Goal: Task Accomplishment & Management: Manage account settings

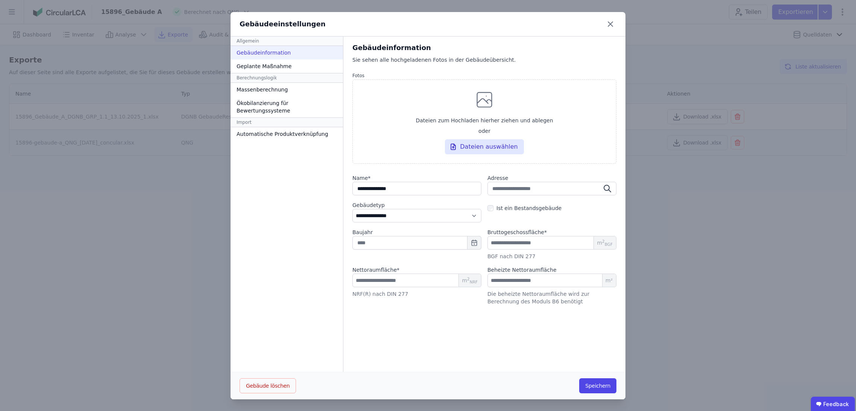
select select "**********"
click at [594, 385] on button "Speichern" at bounding box center [597, 385] width 37 height 15
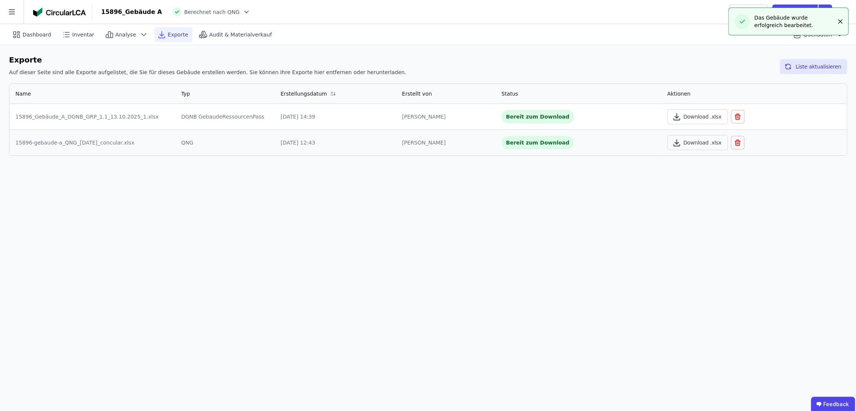
click at [840, 21] on icon "button" at bounding box center [841, 22] width 4 height 4
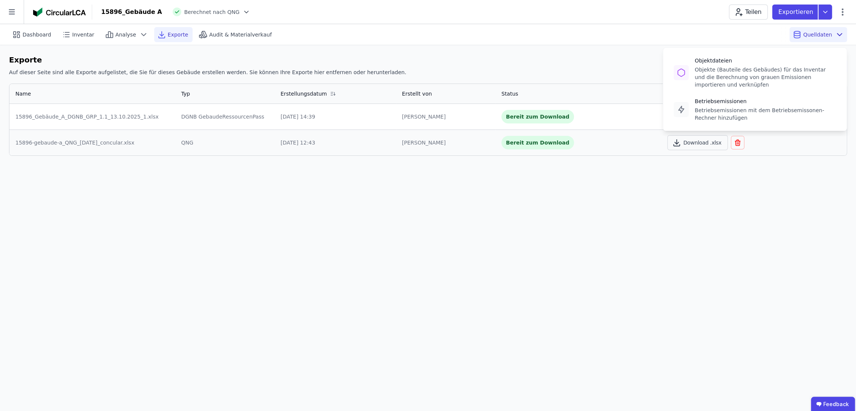
click at [840, 32] on icon at bounding box center [839, 34] width 9 height 9
click at [737, 108] on div "Betriebsemissionen mit dem Betriebsemissonen-Rechner hinzufügen" at bounding box center [765, 113] width 141 height 15
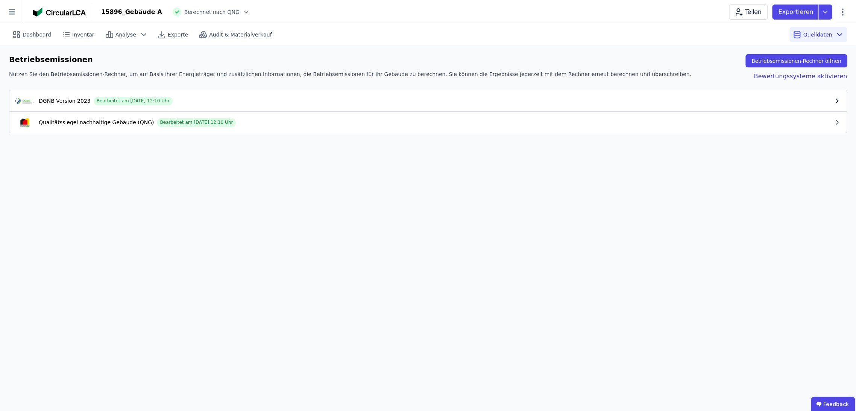
click at [836, 99] on icon "button" at bounding box center [837, 101] width 8 height 8
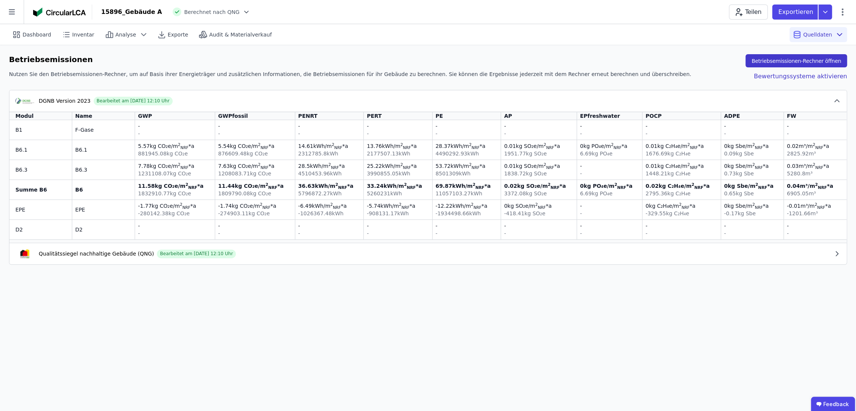
click at [820, 60] on button "Betriebsemissionen-Rechner öffnen" at bounding box center [797, 60] width 102 height 13
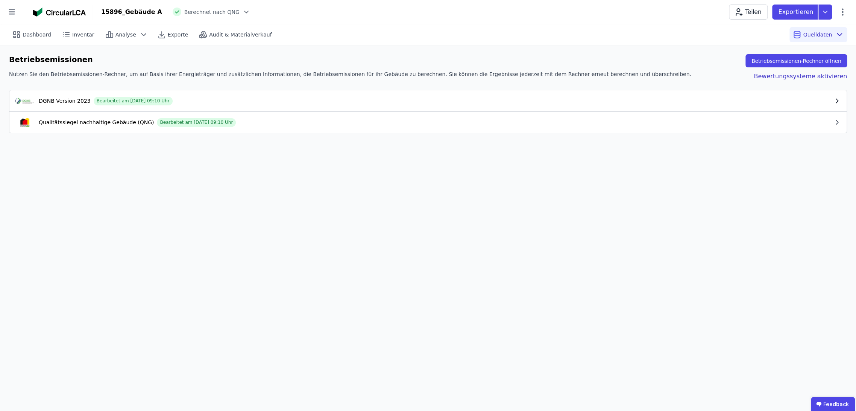
click at [835, 99] on icon "button" at bounding box center [837, 101] width 8 height 8
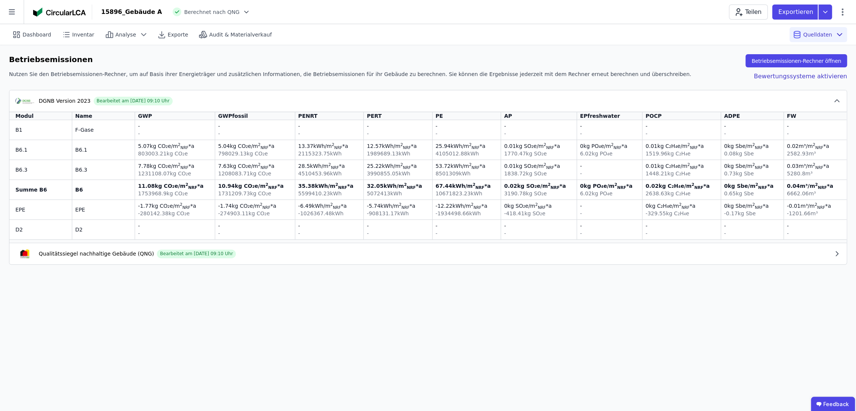
click at [245, 11] on icon at bounding box center [247, 12] width 4 height 2
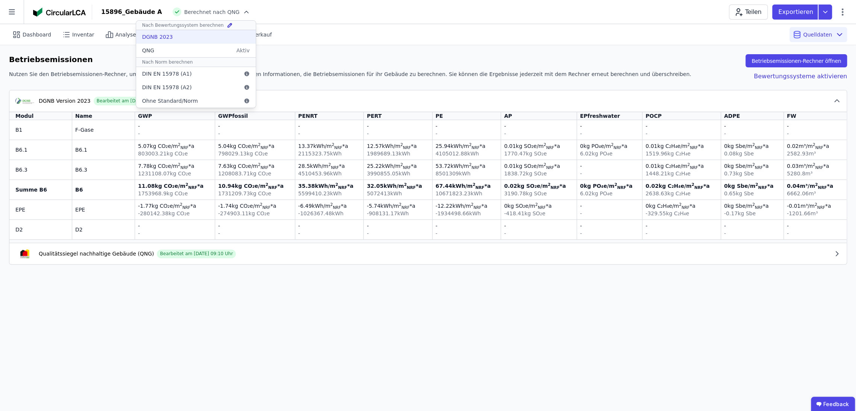
click at [166, 34] on div "DGNB 2023" at bounding box center [196, 37] width 120 height 14
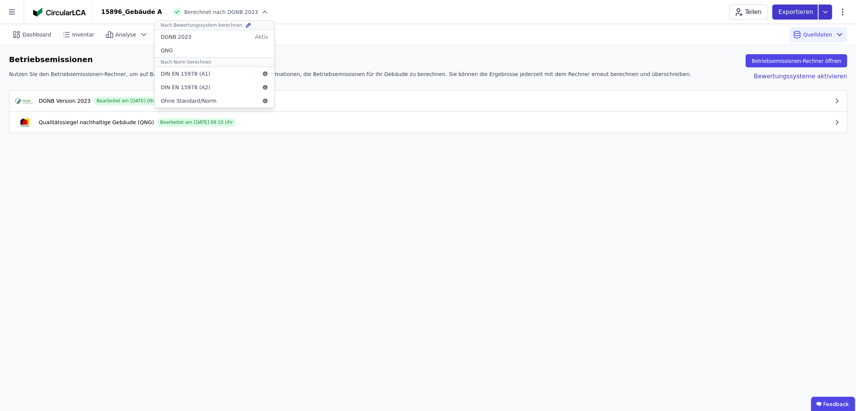
click at [825, 9] on icon at bounding box center [826, 12] width 14 height 15
click at [824, 9] on icon at bounding box center [826, 12] width 14 height 15
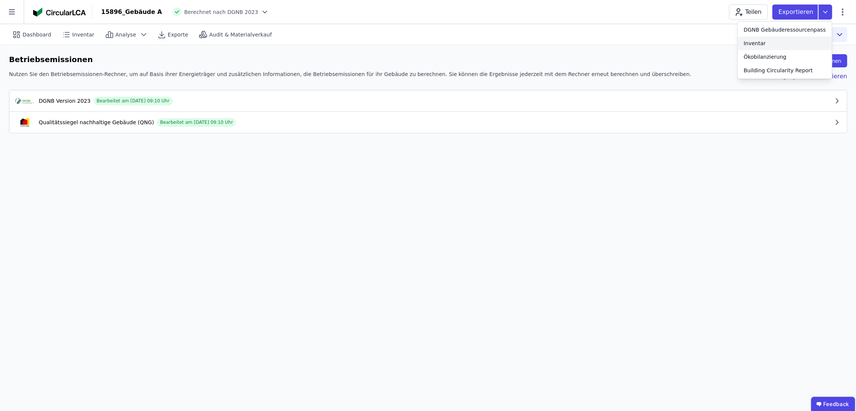
click at [778, 43] on div "Inventar" at bounding box center [785, 43] width 94 height 14
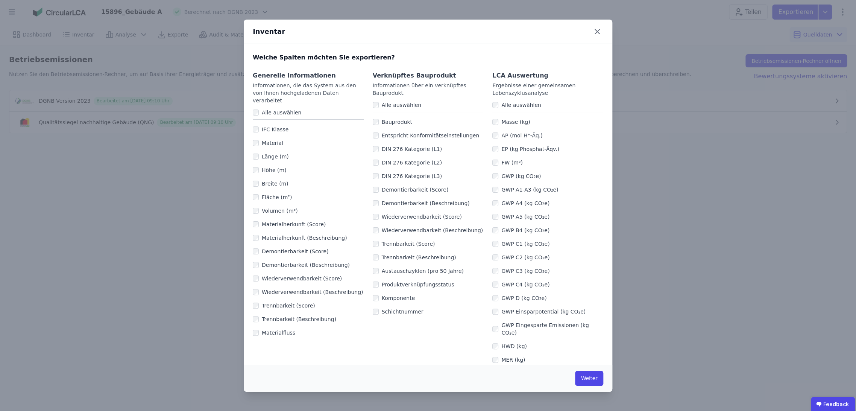
click at [492, 100] on div "Alle auswählen" at bounding box center [547, 105] width 111 height 14
click at [492, 287] on div "GWP C4 (kg CO₂e)" at bounding box center [547, 285] width 111 height 14
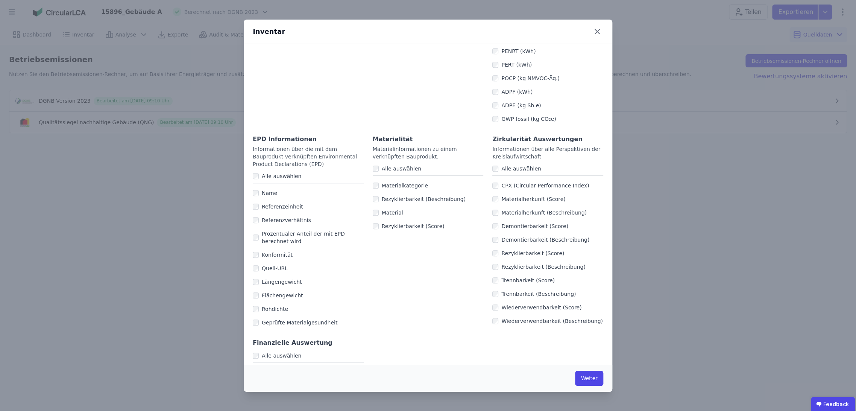
scroll to position [392, 0]
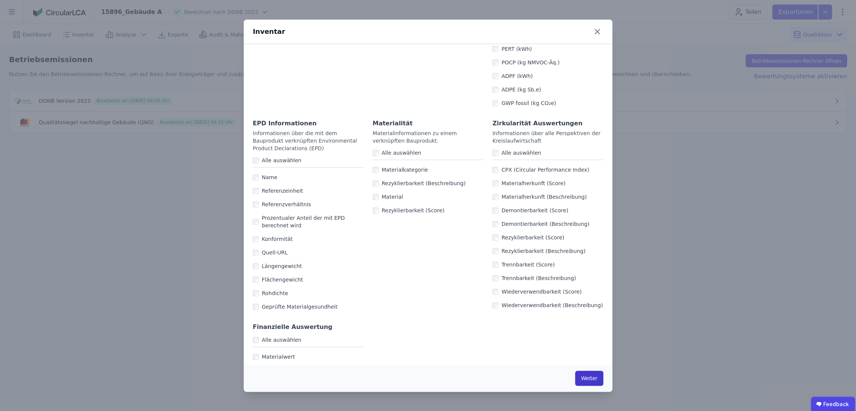
click at [595, 378] on button "Weiter" at bounding box center [589, 378] width 28 height 15
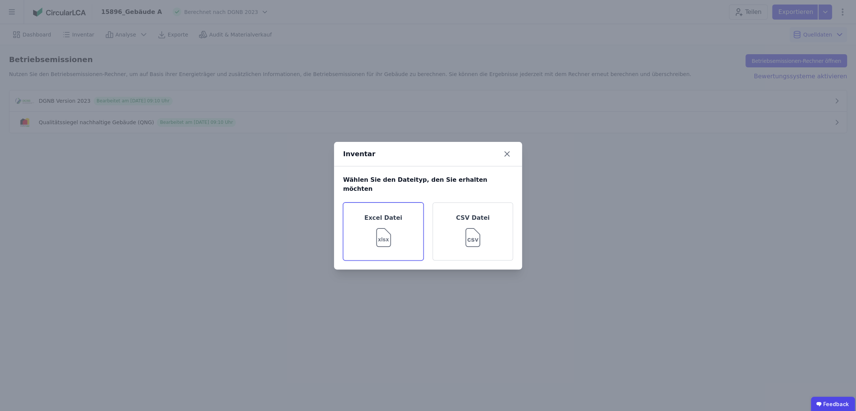
click at [391, 225] on img at bounding box center [383, 235] width 24 height 27
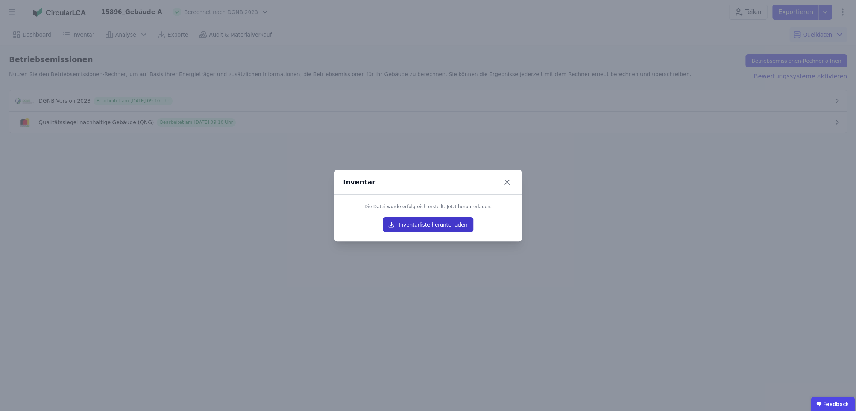
click at [401, 224] on button "Inventarliste herunterladen" at bounding box center [428, 224] width 90 height 15
click at [505, 182] on icon at bounding box center [507, 182] width 12 height 12
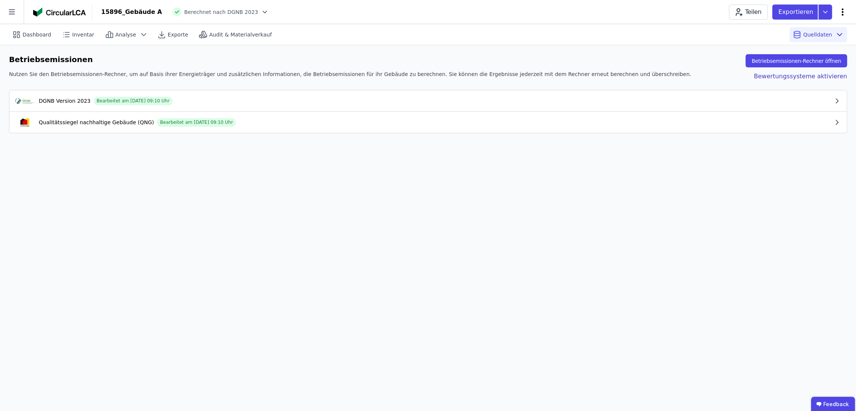
click at [841, 9] on icon at bounding box center [842, 12] width 9 height 9
click at [646, 194] on div "Dashboard Inventar Analyse Exporte Audit & Materialverkauf Quelldaten Betriebse…" at bounding box center [428, 217] width 856 height 387
click at [834, 99] on icon "button" at bounding box center [837, 101] width 8 height 8
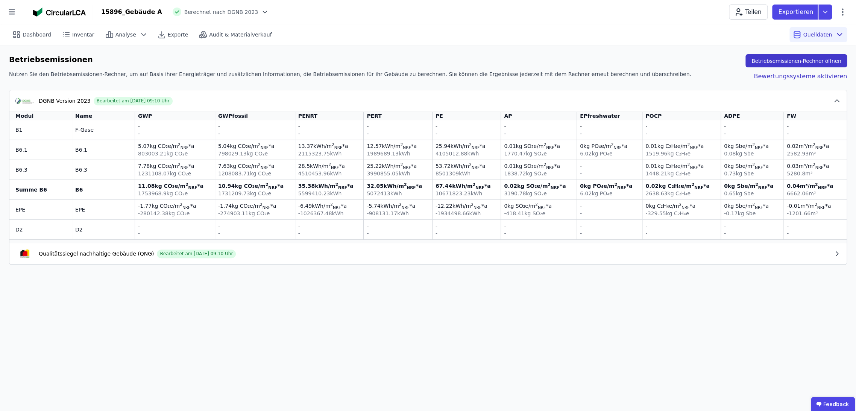
click at [821, 61] on button "Betriebsemissionen-Rechner öffnen" at bounding box center [797, 60] width 102 height 13
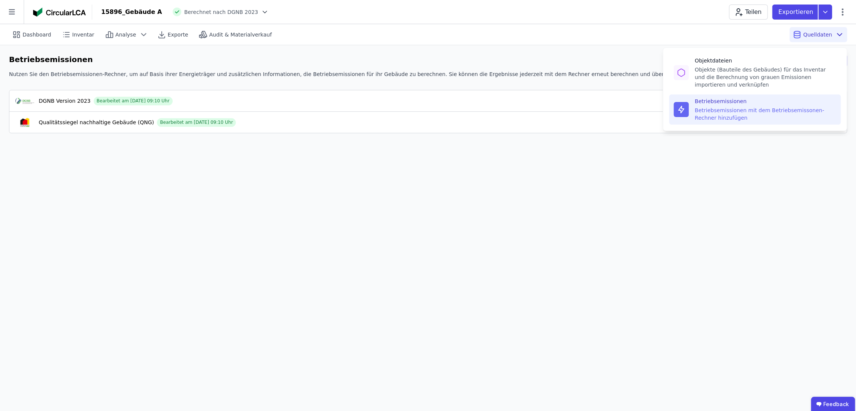
click at [839, 36] on icon at bounding box center [839, 34] width 9 height 9
click at [831, 31] on span "Quelldaten" at bounding box center [817, 35] width 29 height 8
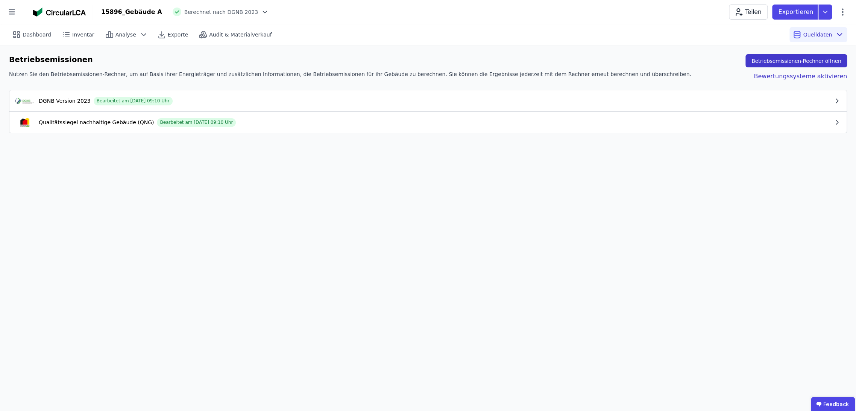
click at [794, 58] on button "Betriebsemissionen-Rechner öffnen" at bounding box center [797, 60] width 102 height 13
click at [20, 15] on icon at bounding box center [12, 12] width 24 height 24
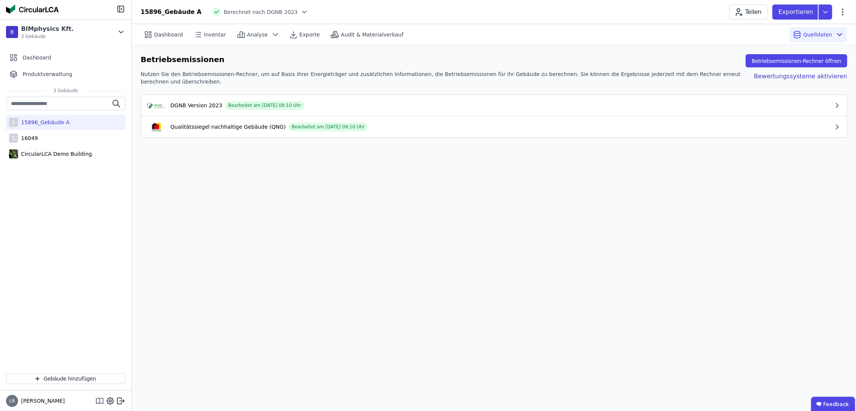
click at [100, 400] on icon at bounding box center [99, 400] width 9 height 9
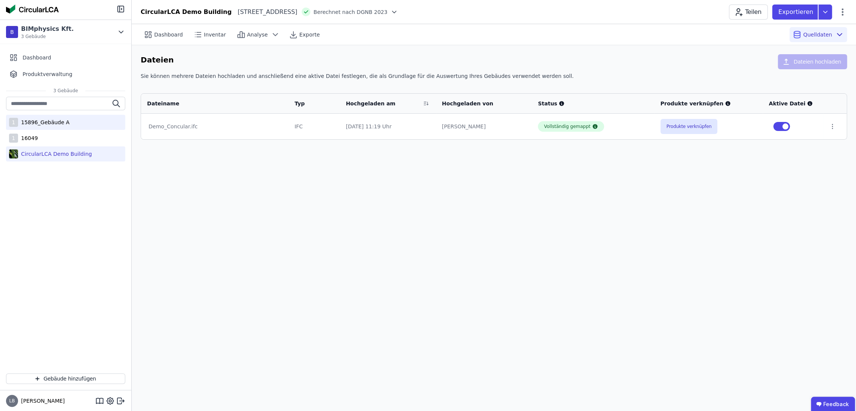
click at [59, 120] on div "15896_Gebäude A" at bounding box center [44, 123] width 52 height 8
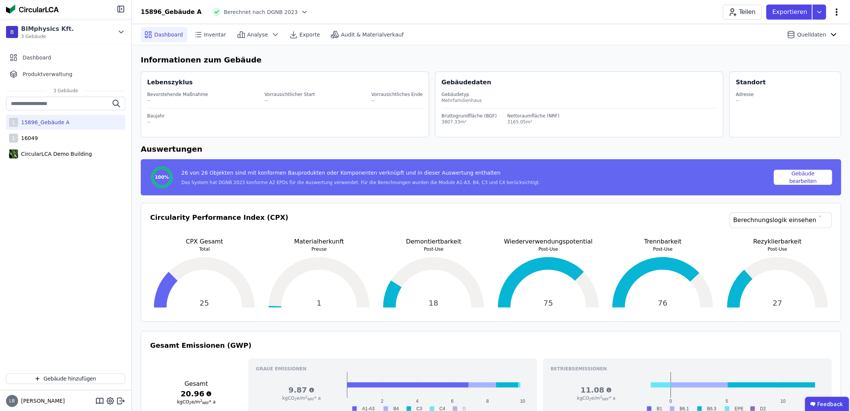
click at [836, 10] on icon at bounding box center [837, 11] width 2 height 7
click at [808, 31] on span "Gebäude bearbeiten" at bounding box center [801, 30] width 54 height 8
select select "**********"
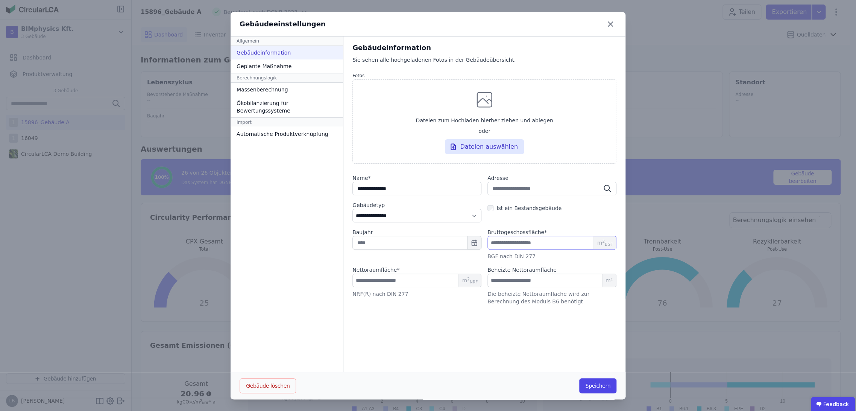
drag, startPoint x: 502, startPoint y: 244, endPoint x: 485, endPoint y: 245, distance: 17.0
click at [488, 245] on input "*******" at bounding box center [552, 243] width 129 height 14
drag, startPoint x: 515, startPoint y: 279, endPoint x: 485, endPoint y: 279, distance: 30.5
click at [488, 279] on input "*******" at bounding box center [552, 281] width 129 height 14
drag, startPoint x: 383, startPoint y: 279, endPoint x: 350, endPoint y: 279, distance: 33.1
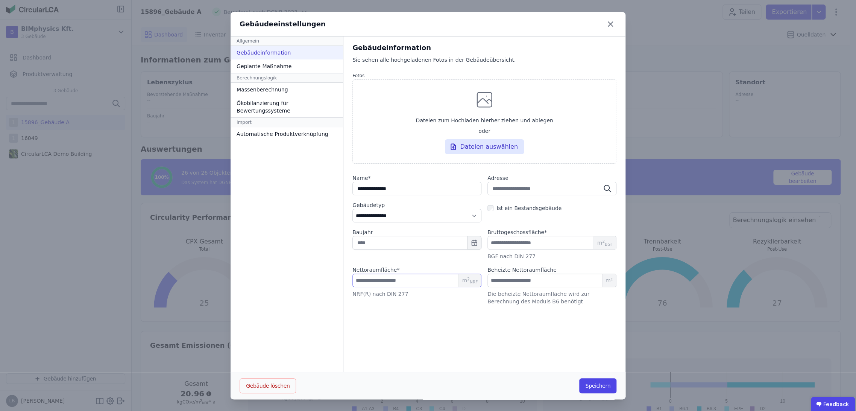
click at [353, 279] on input "*******" at bounding box center [417, 281] width 129 height 14
drag, startPoint x: 509, startPoint y: 279, endPoint x: 487, endPoint y: 278, distance: 22.6
click at [488, 278] on input "*******" at bounding box center [552, 281] width 129 height 14
click at [606, 24] on icon at bounding box center [611, 24] width 12 height 12
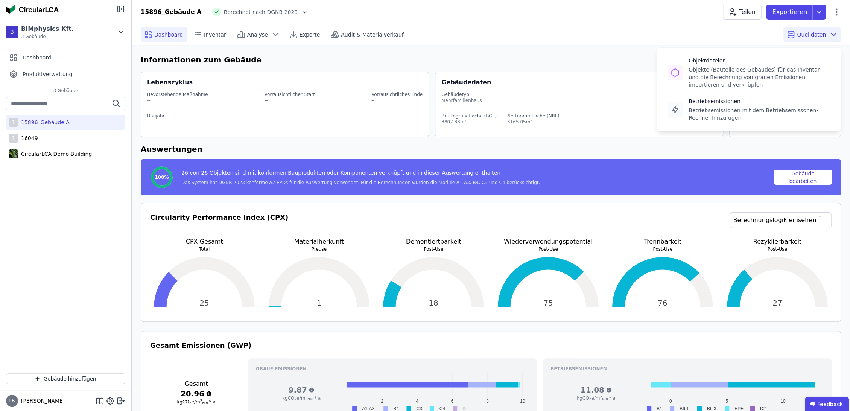
click at [816, 35] on span "Quelldaten" at bounding box center [811, 35] width 29 height 8
click at [708, 101] on div "Betriebsemissionen" at bounding box center [758, 101] width 141 height 8
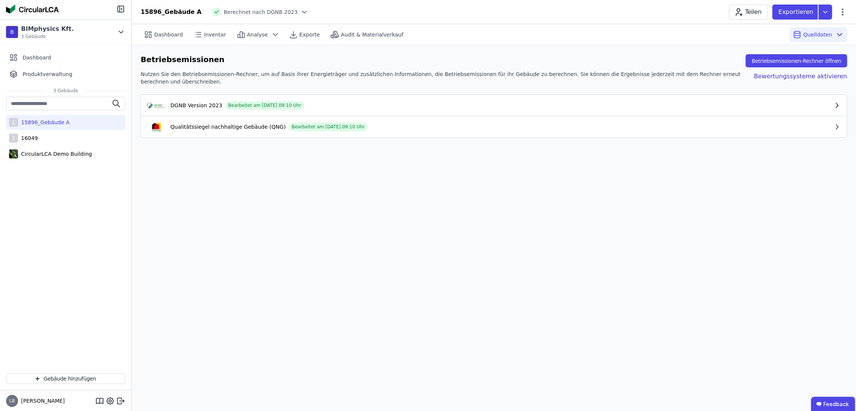
click at [394, 96] on button "DGNB Version 2023 Bearbeitet am [DATE] 09:10 Uhr" at bounding box center [494, 105] width 706 height 21
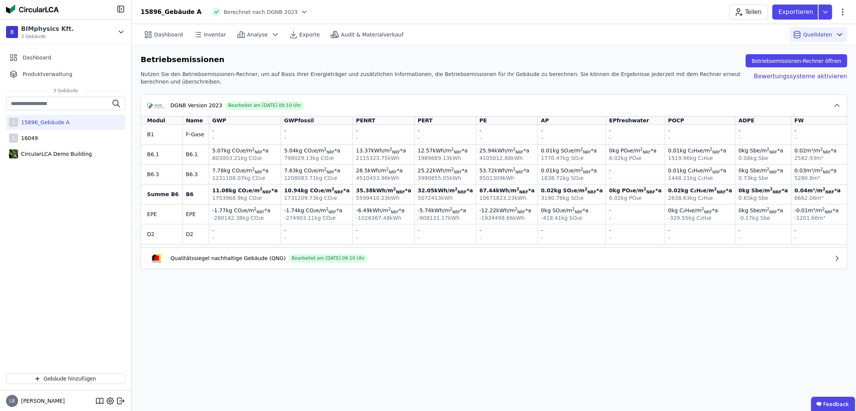
drag, startPoint x: 259, startPoint y: 144, endPoint x: 266, endPoint y: 147, distance: 7.4
click at [266, 147] on div "5.07 kg CO₂e /m 2 NRF *a" at bounding box center [244, 151] width 65 height 8
drag, startPoint x: 259, startPoint y: 147, endPoint x: 275, endPoint y: 146, distance: 15.8
click at [275, 147] on div "5.07 kg CO₂e /m 2 NRF *a" at bounding box center [244, 151] width 65 height 8
